Goal: Browse casually

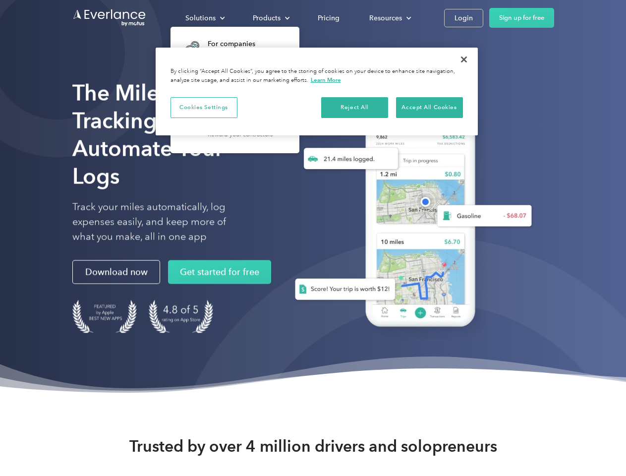
click at [205, 18] on div "Solutions" at bounding box center [200, 18] width 30 height 12
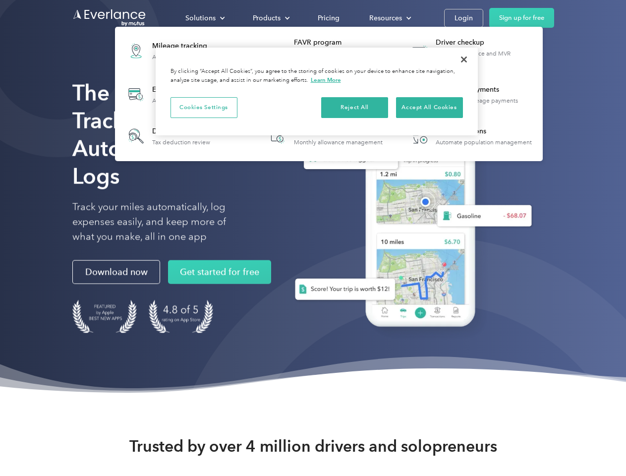
click at [270, 18] on div "Products" at bounding box center [267, 18] width 28 height 12
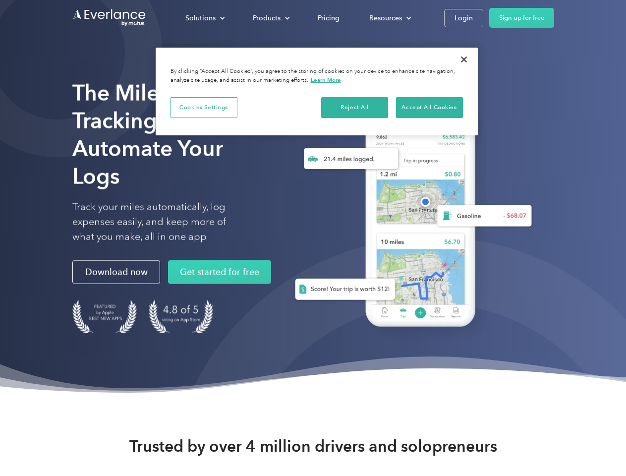
click at [389, 18] on div "Resources" at bounding box center [385, 18] width 33 height 12
click at [204, 107] on button "Cookies Settings" at bounding box center [203, 107] width 67 height 21
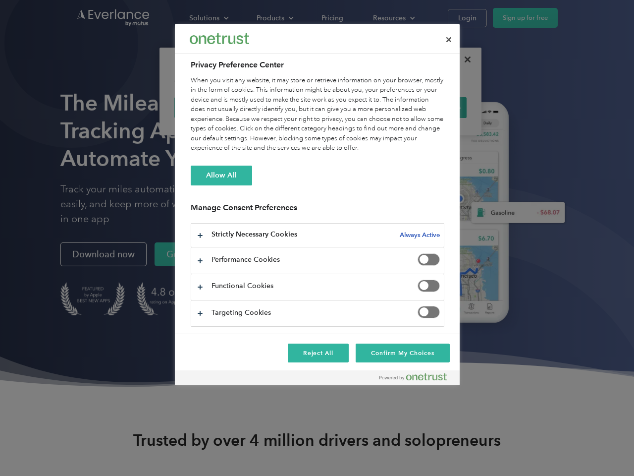
click at [355, 107] on div "When you visit any website, it may store or retrieve information on your browse…" at bounding box center [318, 114] width 254 height 77
click at [429, 107] on div "When you visit any website, it may store or retrieve information on your browse…" at bounding box center [318, 114] width 254 height 77
click at [464, 59] on div at bounding box center [317, 238] width 634 height 476
